Goal: Task Accomplishment & Management: Manage account settings

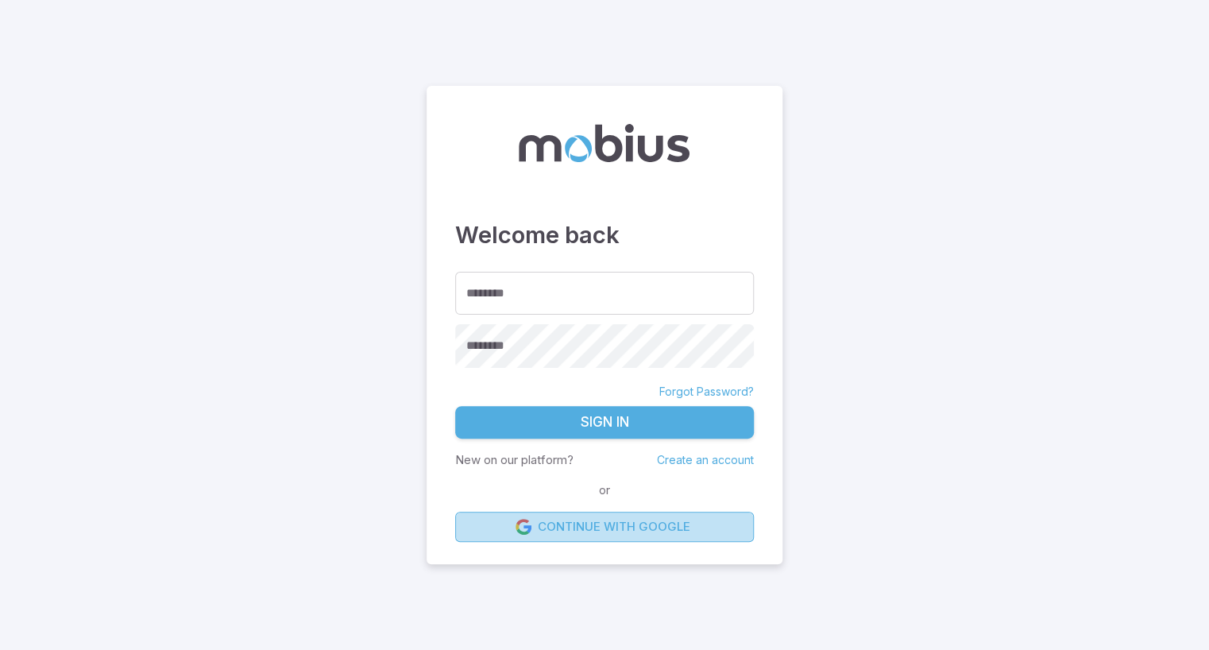
click at [586, 523] on link "Continue with Google" at bounding box center [604, 527] width 299 height 30
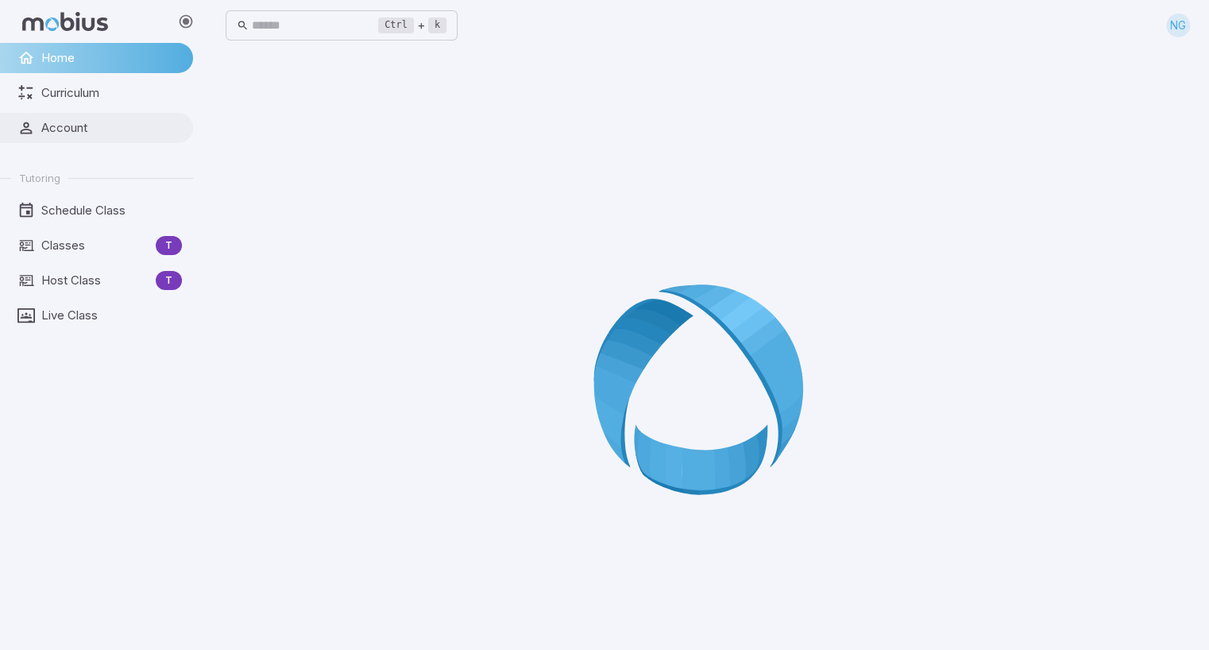
click at [67, 128] on span "Account" at bounding box center [111, 127] width 141 height 17
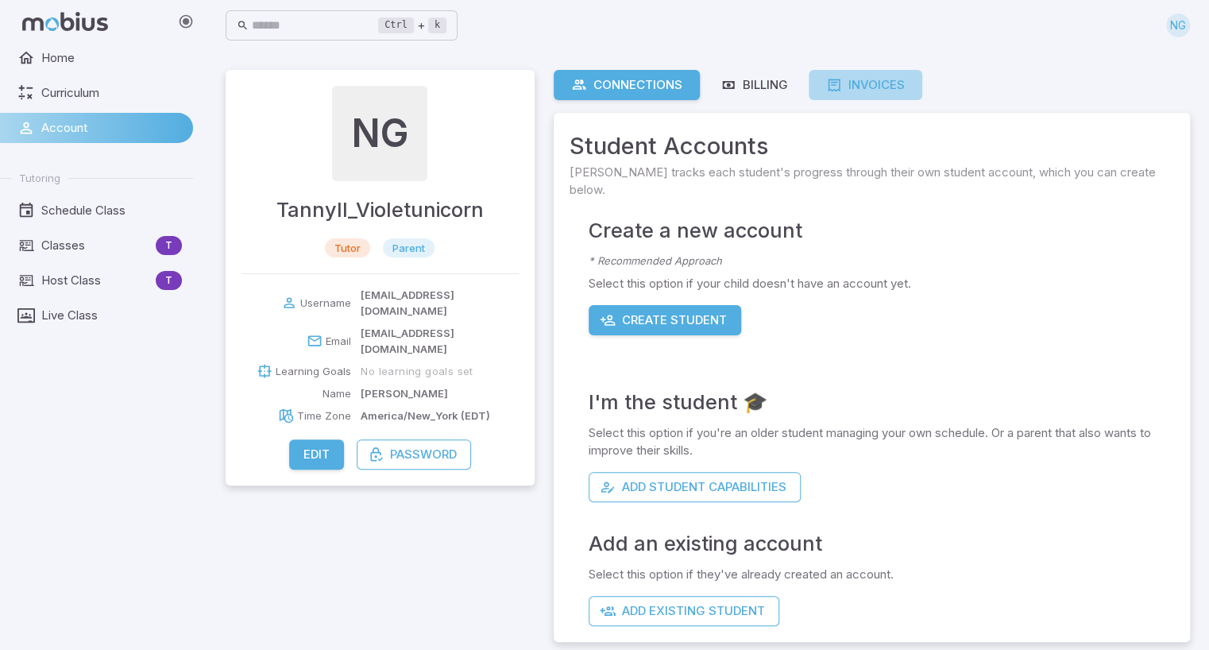
click at [843, 75] on link "Invoices" at bounding box center [866, 85] width 114 height 30
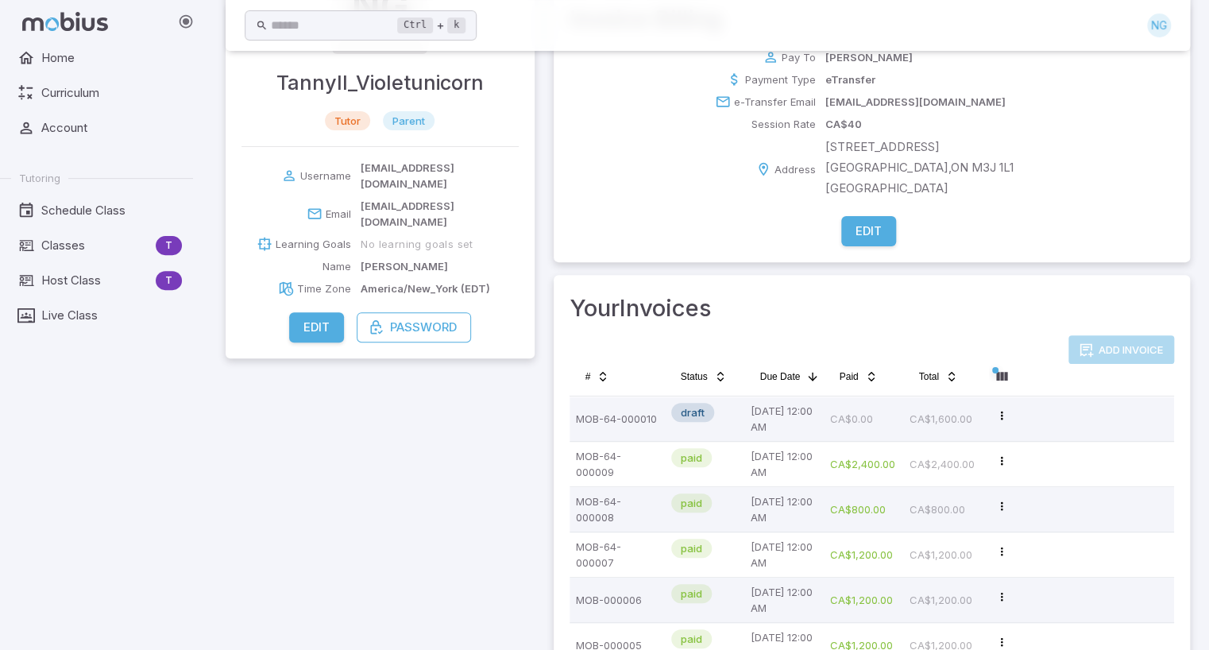
scroll to position [133, 0]
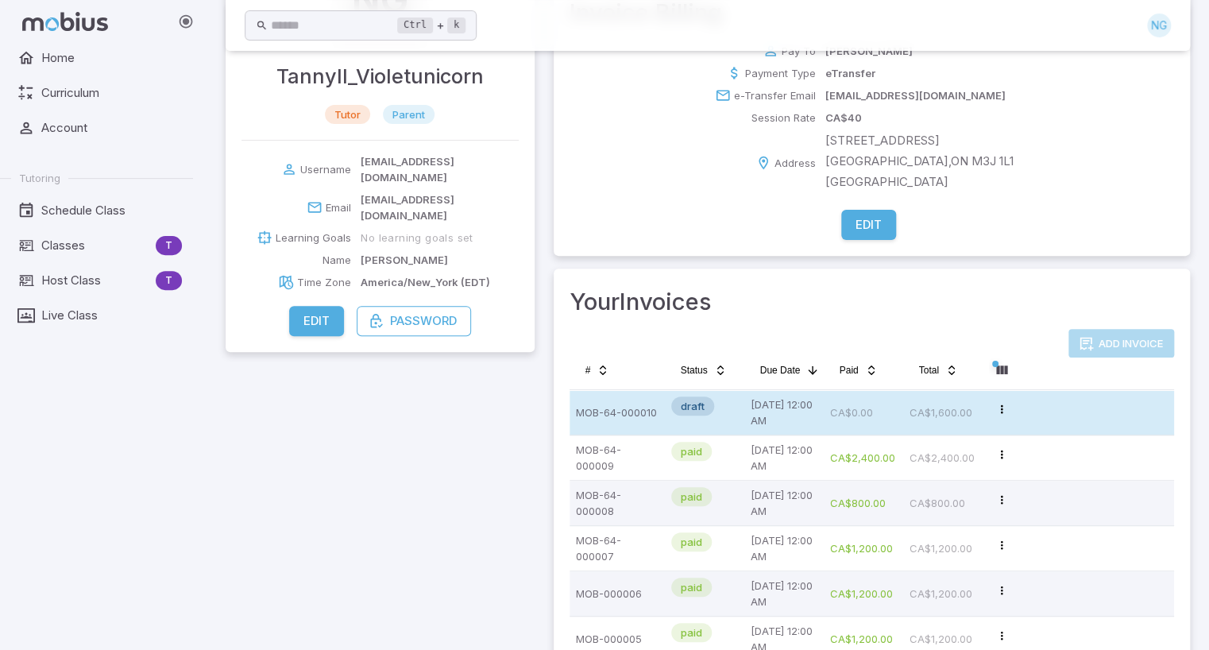
click at [910, 418] on p "CA$1,600.00" at bounding box center [943, 412] width 67 height 32
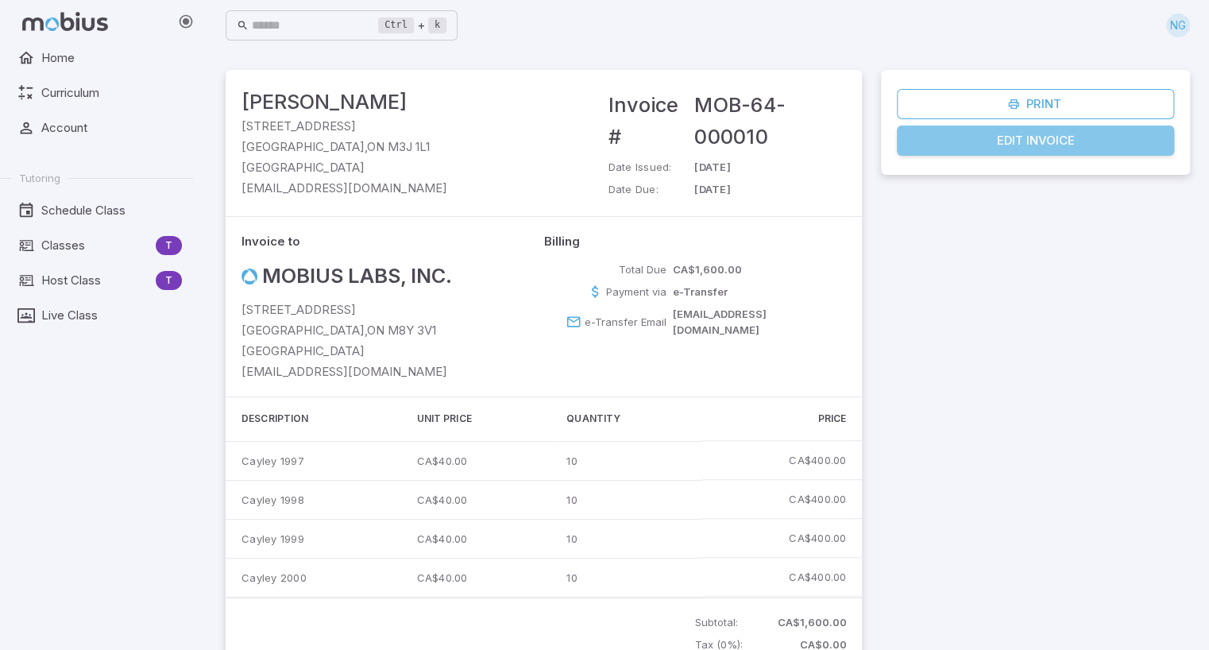
click at [1027, 141] on link "Edit Invoice" at bounding box center [1035, 141] width 277 height 30
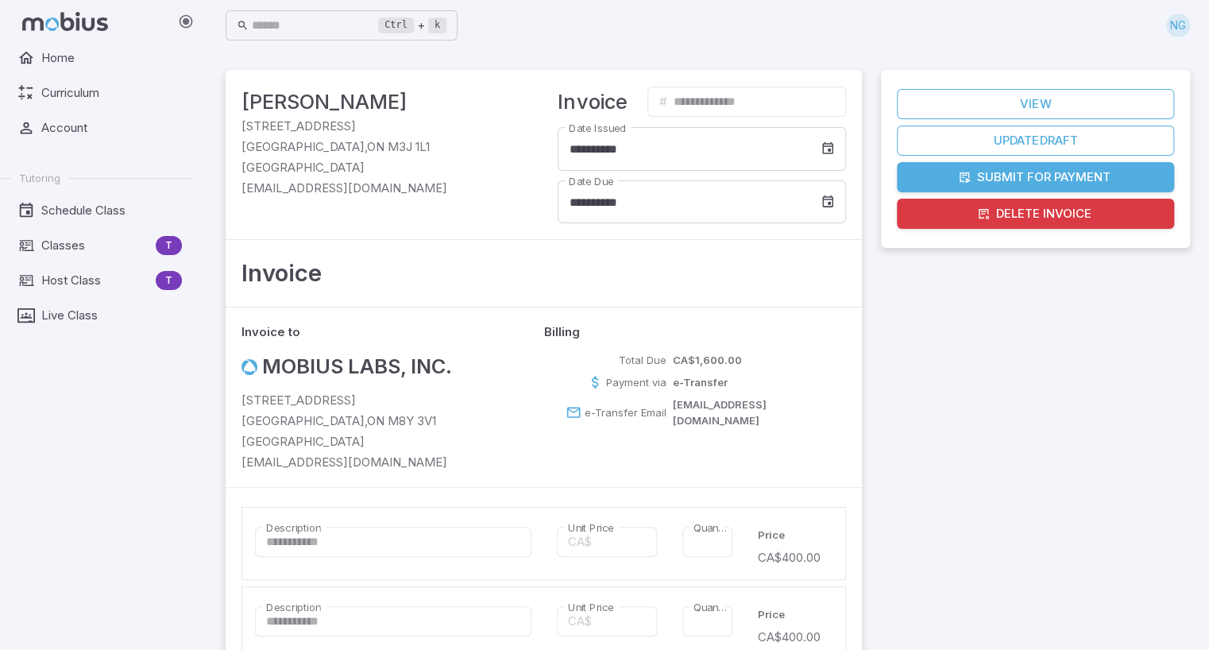
click at [1050, 177] on button "Submit for Payment" at bounding box center [1035, 177] width 277 height 30
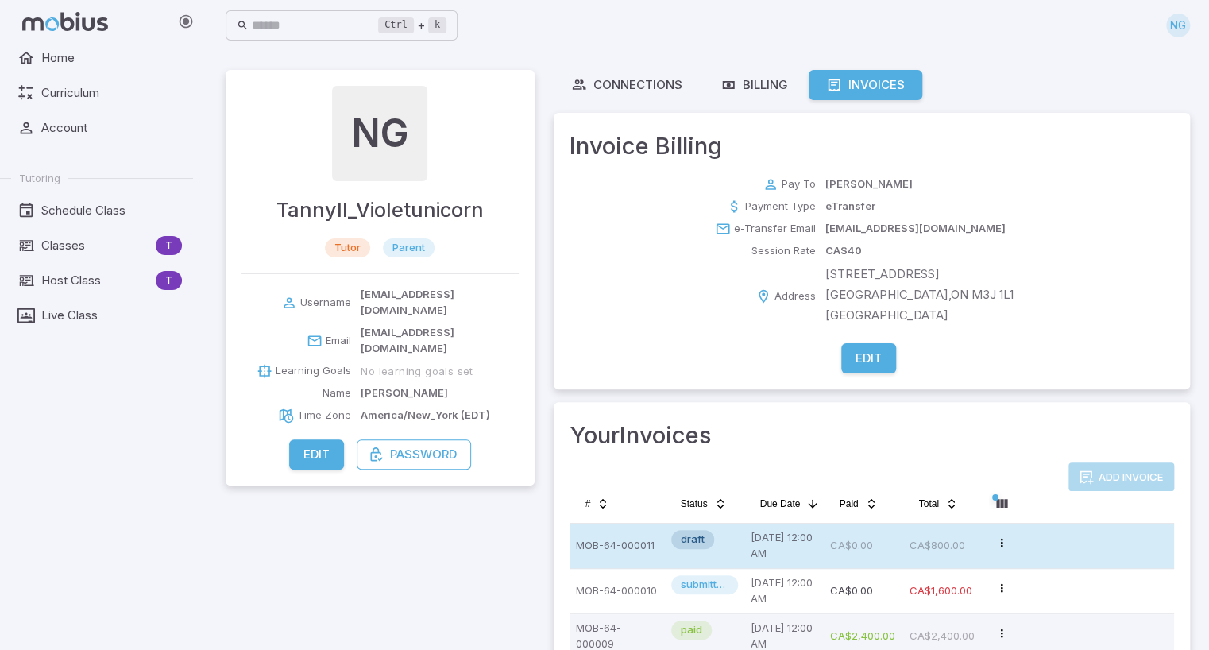
click at [914, 546] on p "CA$800.00" at bounding box center [943, 546] width 67 height 32
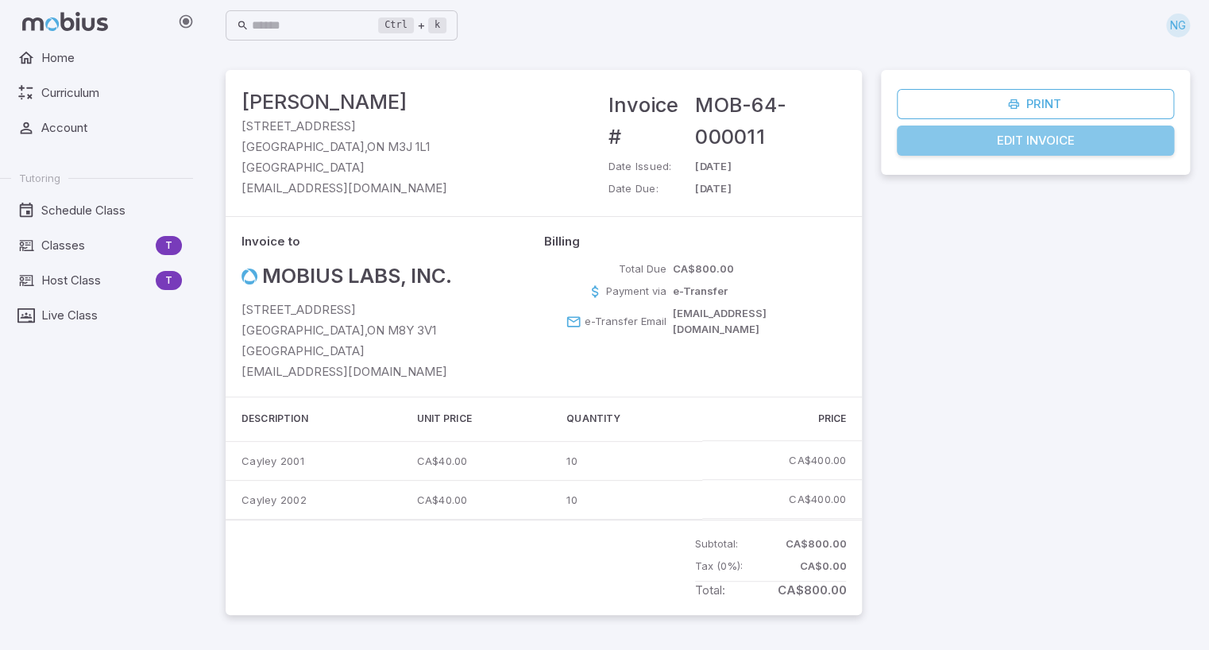
click at [1024, 141] on link "Edit Invoice" at bounding box center [1035, 141] width 277 height 30
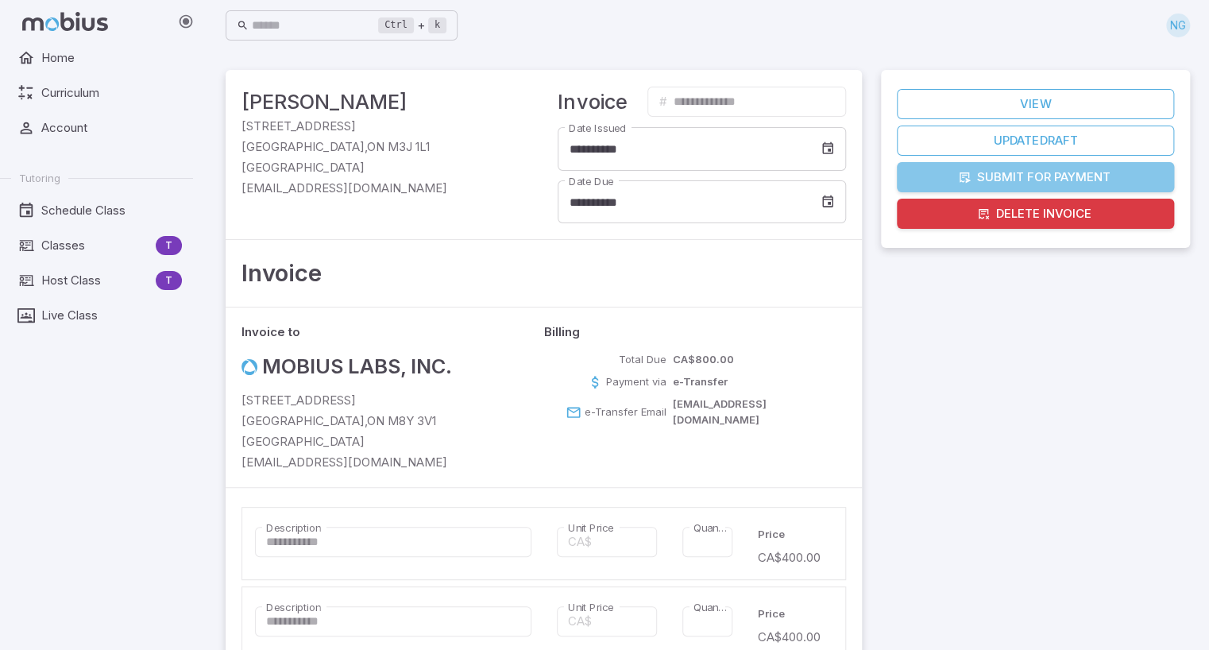
click at [1053, 172] on button "Submit for Payment" at bounding box center [1035, 177] width 277 height 30
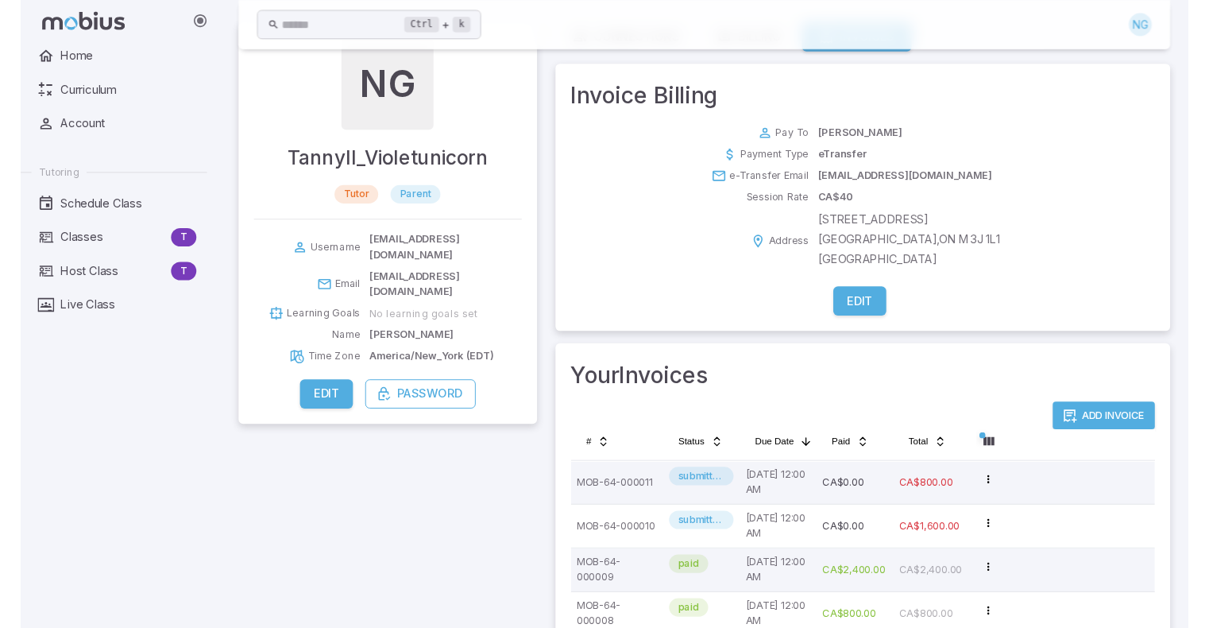
scroll to position [48, 0]
